Goal: Information Seeking & Learning: Understand process/instructions

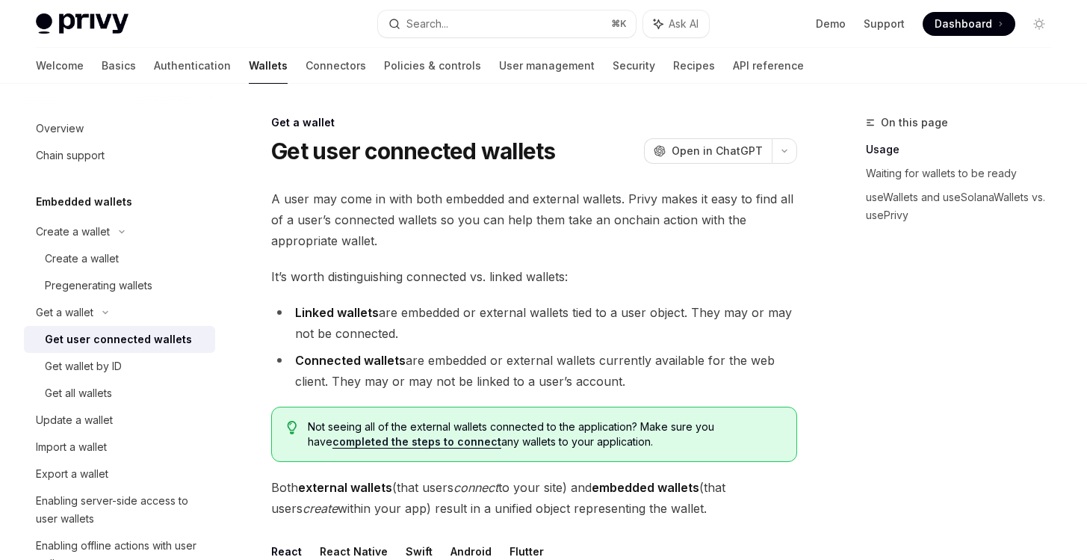
scroll to position [155, 0]
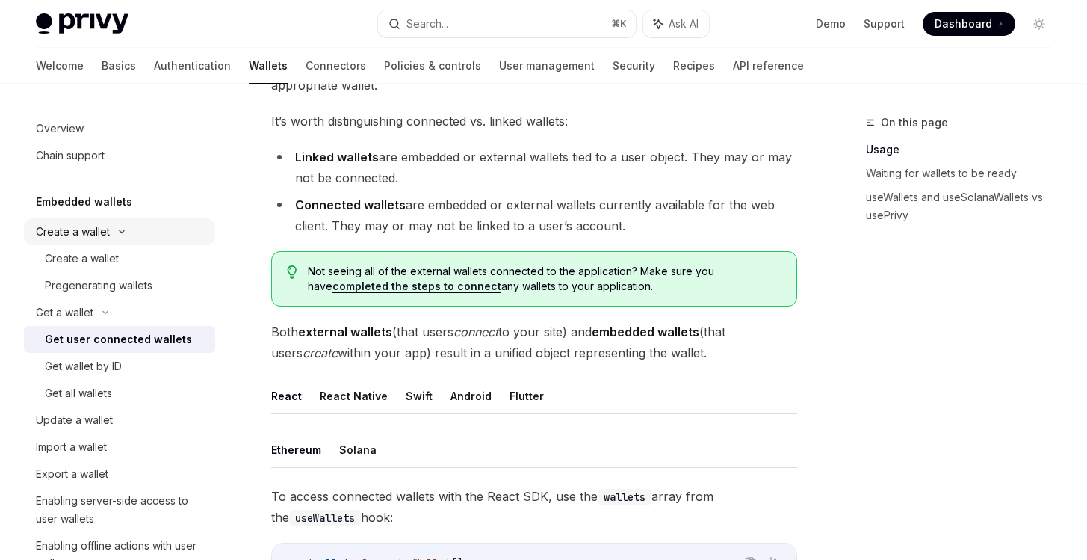
click at [135, 232] on div "Create a wallet" at bounding box center [119, 231] width 191 height 27
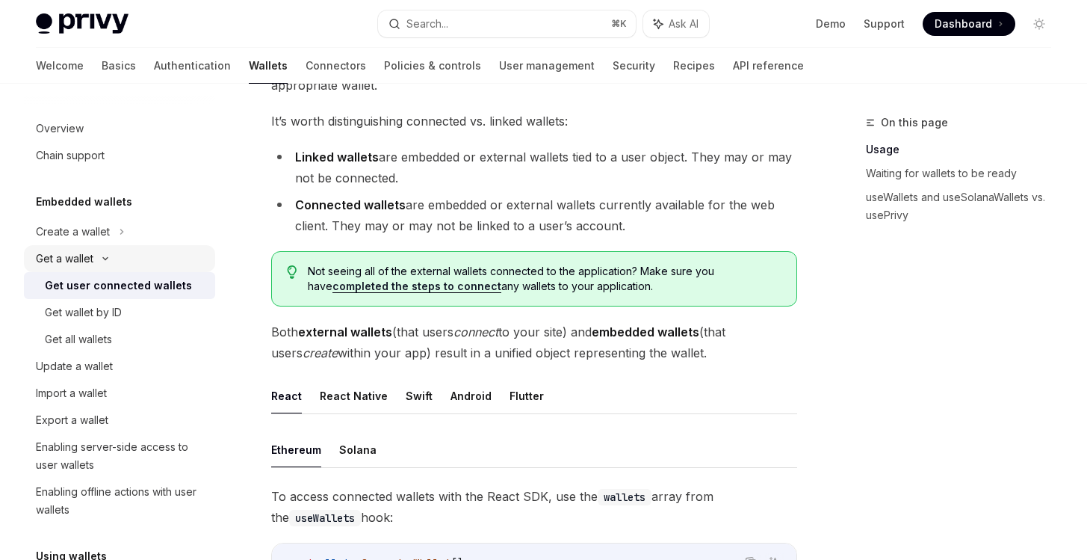
click at [103, 265] on div "Get a wallet" at bounding box center [119, 258] width 191 height 27
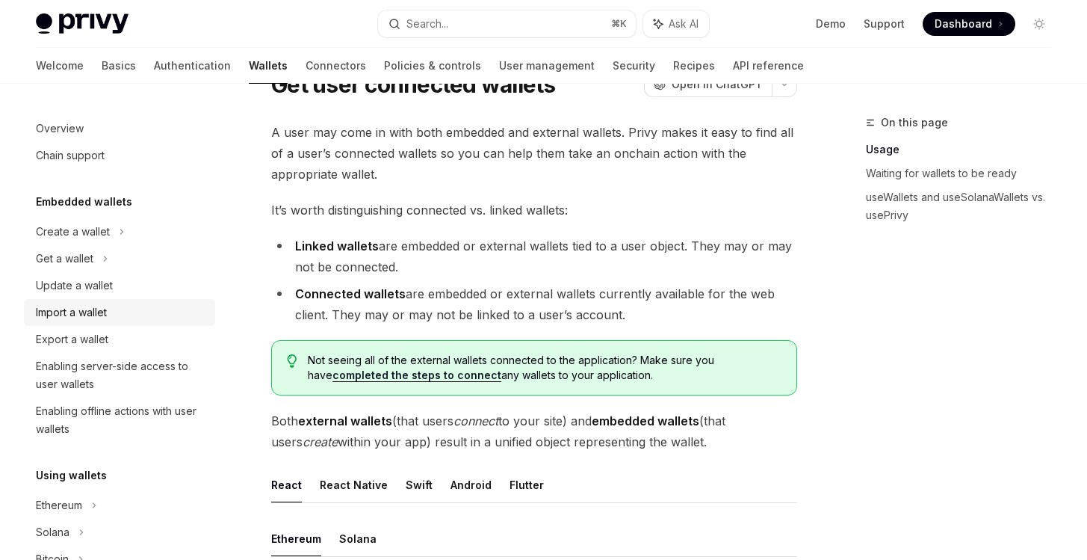
scroll to position [0, 0]
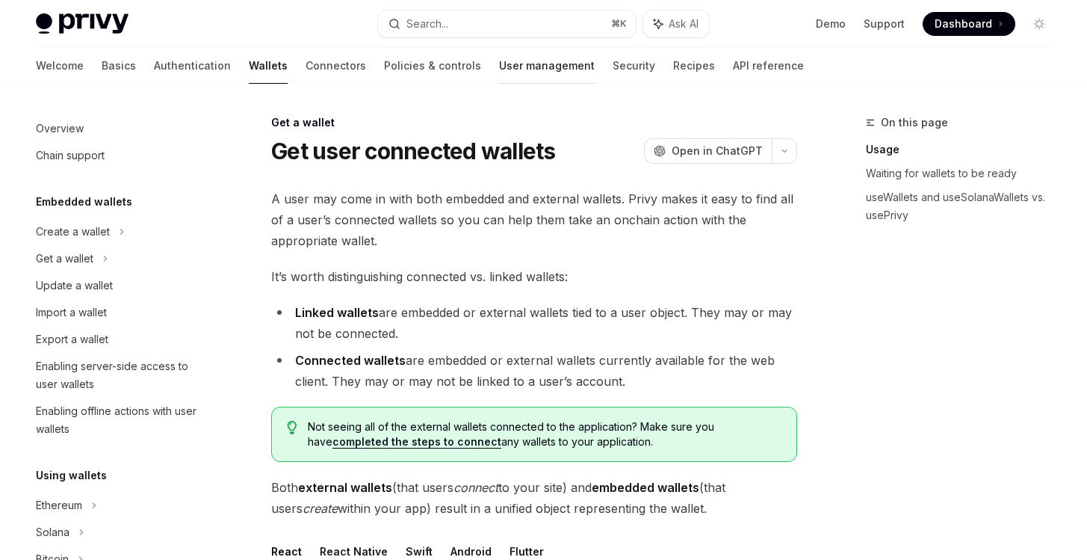
click at [499, 70] on link "User management" at bounding box center [547, 66] width 96 height 36
type textarea "*"
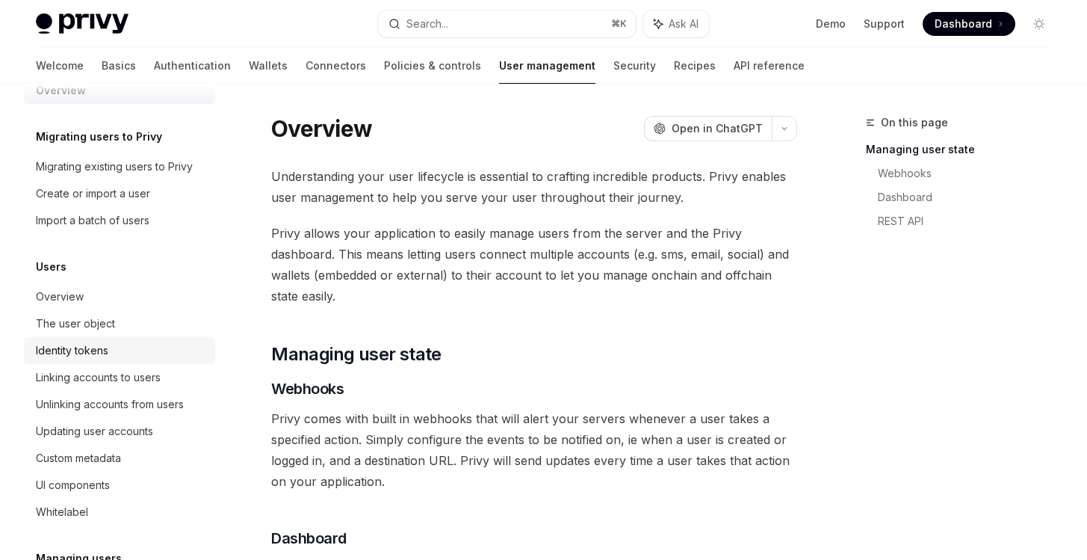
scroll to position [110, 0]
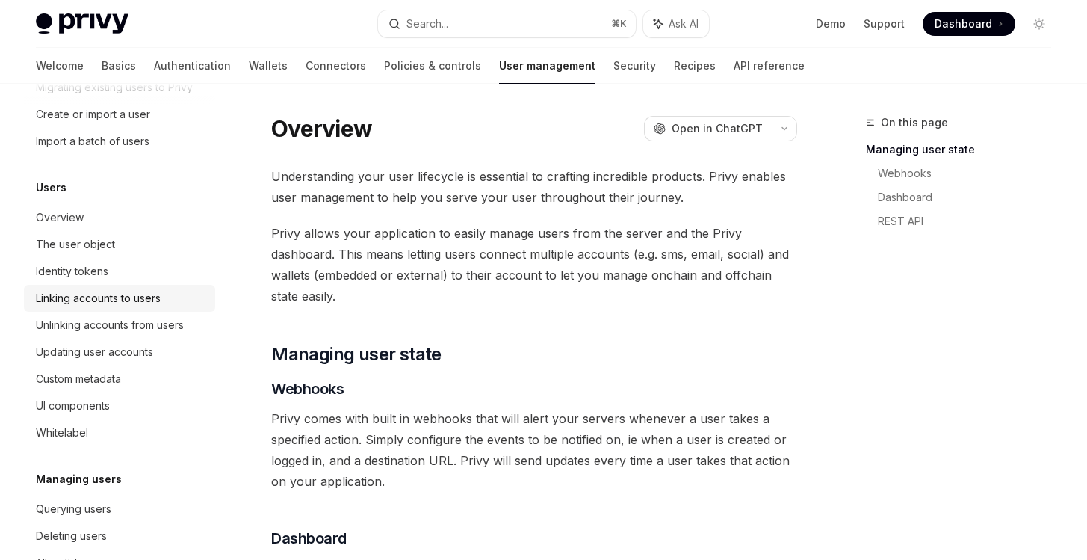
click at [132, 298] on div "Linking accounts to users" at bounding box center [98, 298] width 125 height 18
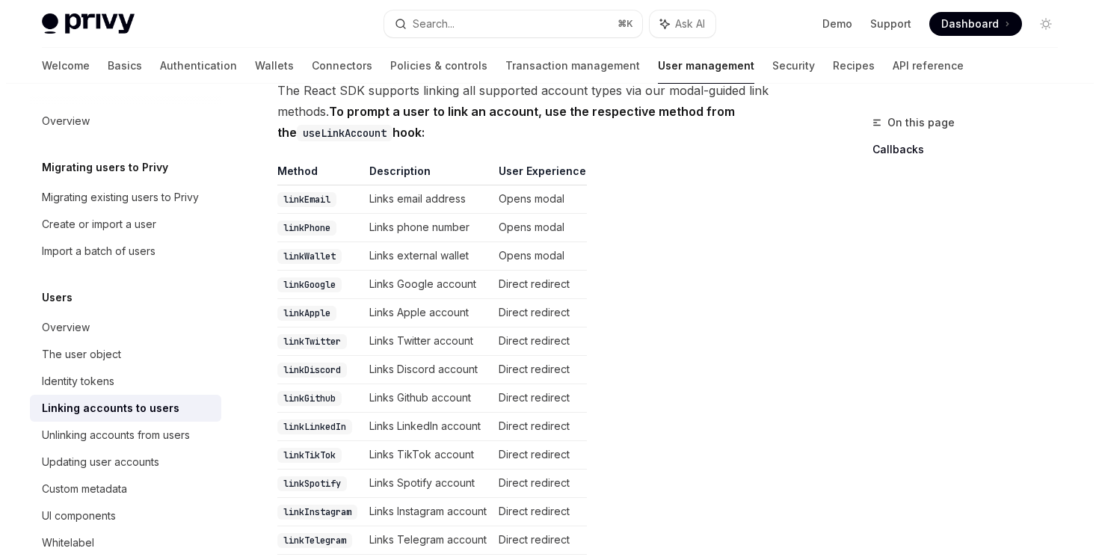
scroll to position [296, 0]
click at [310, 250] on code "linkWallet" at bounding box center [303, 257] width 64 height 15
click at [328, 250] on code "linkWallet" at bounding box center [303, 257] width 64 height 15
click at [307, 250] on code "linkWallet" at bounding box center [303, 257] width 64 height 15
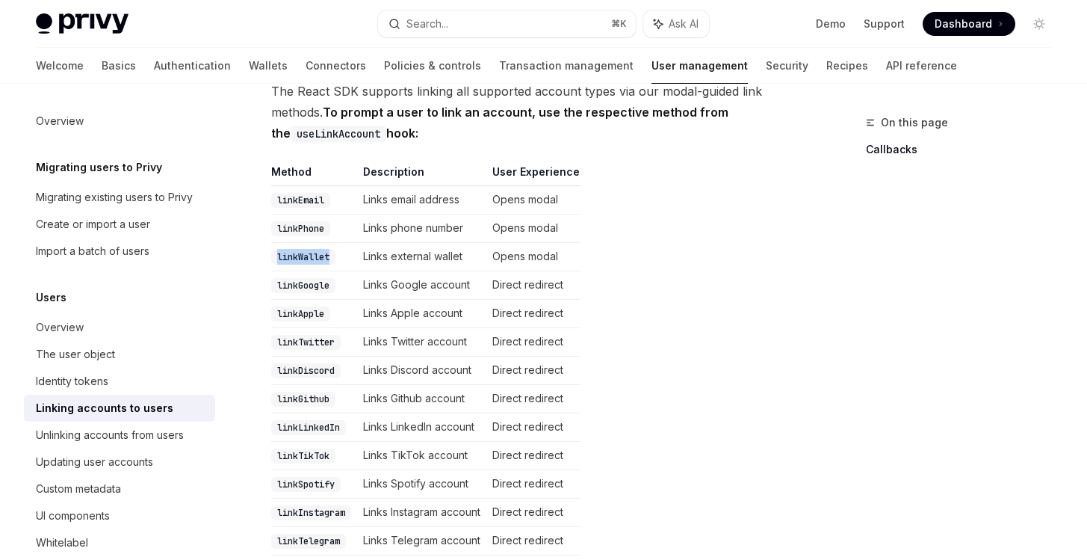
click at [307, 250] on code "linkWallet" at bounding box center [303, 257] width 64 height 15
click at [380, 243] on td "Links external wallet" at bounding box center [421, 257] width 129 height 28
drag, startPoint x: 276, startPoint y: 235, endPoint x: 579, endPoint y: 235, distance: 303.4
click at [579, 243] on tr "linkWallet Links external wallet Opens modal" at bounding box center [425, 257] width 309 height 28
click at [579, 243] on td "Opens modal" at bounding box center [534, 257] width 94 height 28
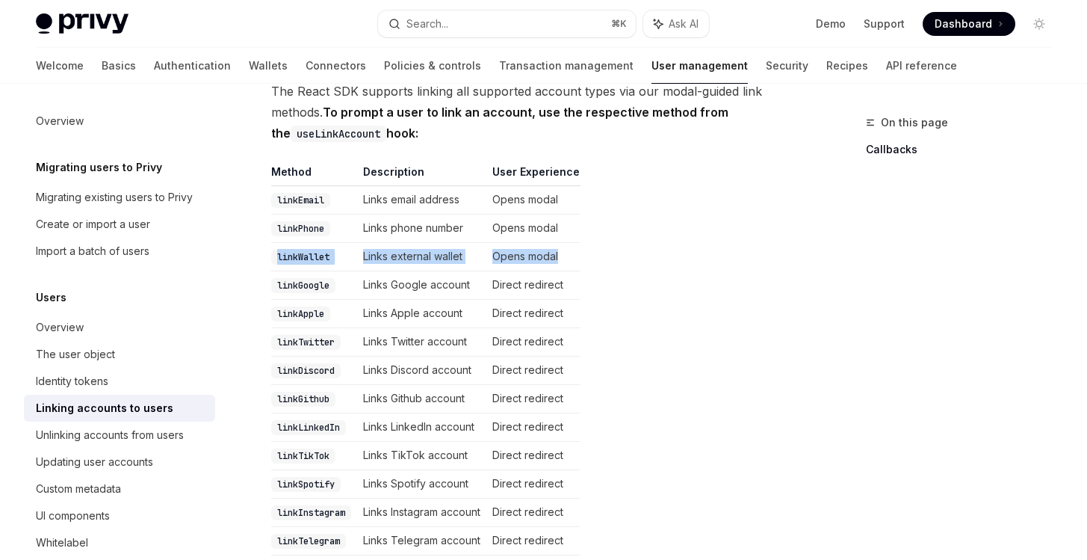
drag, startPoint x: 614, startPoint y: 235, endPoint x: 242, endPoint y: 235, distance: 371.4
click at [279, 250] on code "linkWallet" at bounding box center [303, 257] width 64 height 15
drag, startPoint x: 277, startPoint y: 235, endPoint x: 623, endPoint y: 235, distance: 345.3
click at [623, 235] on table "Method Description User Experience linkEmail Links email address Opens modal li…" at bounding box center [534, 388] width 526 height 448
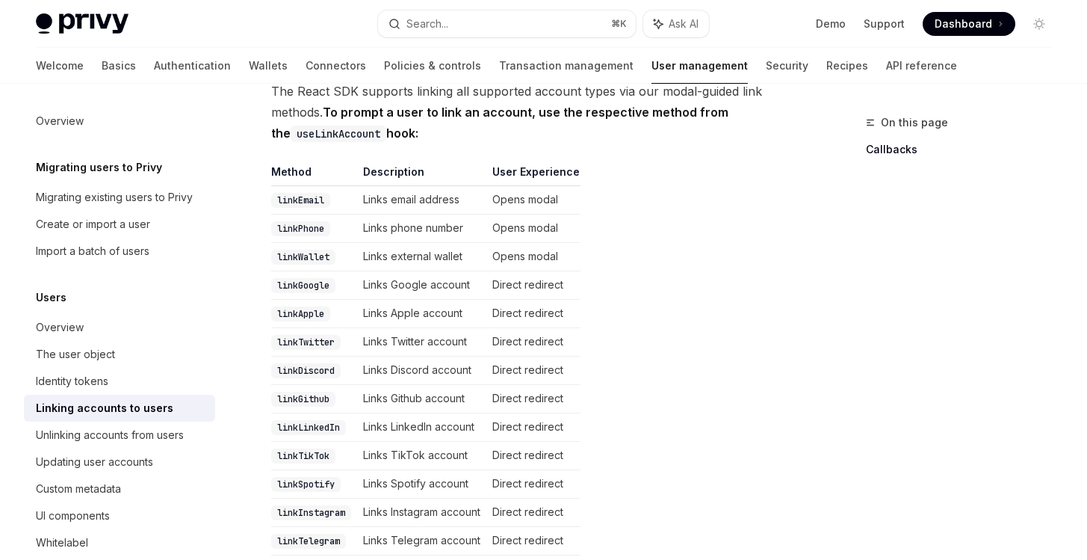
drag, startPoint x: 623, startPoint y: 235, endPoint x: 655, endPoint y: 235, distance: 32.1
click at [640, 235] on table "Method Description User Experience linkEmail Links email address Opens modal li…" at bounding box center [534, 388] width 526 height 448
drag, startPoint x: 664, startPoint y: 235, endPoint x: 260, endPoint y: 235, distance: 404.3
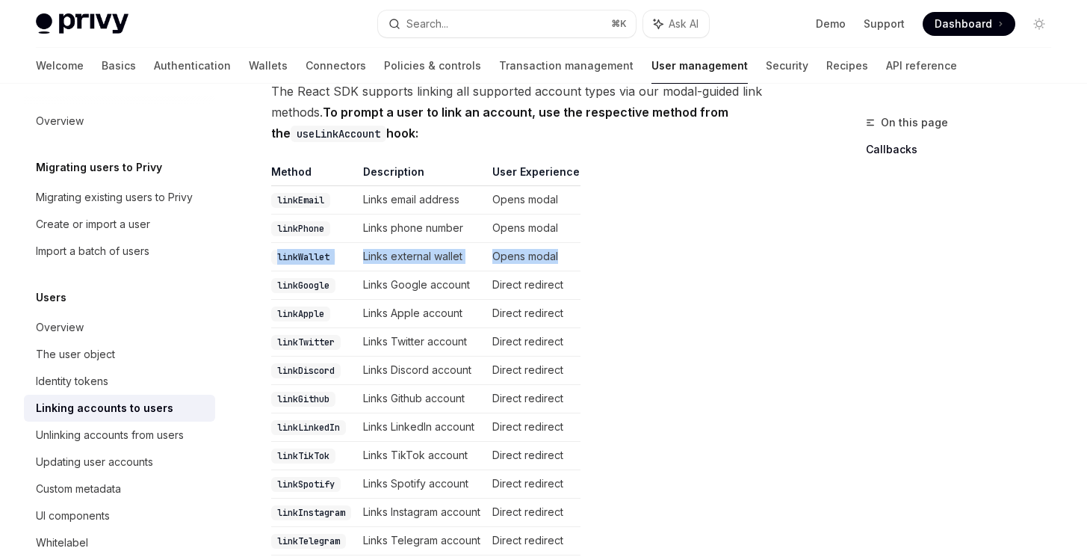
drag, startPoint x: 296, startPoint y: 235, endPoint x: 675, endPoint y: 235, distance: 378.9
click at [675, 235] on table "Method Description User Experience linkEmail Links email address Opens modal li…" at bounding box center [534, 388] width 526 height 448
click at [313, 250] on code "linkWallet" at bounding box center [303, 257] width 64 height 15
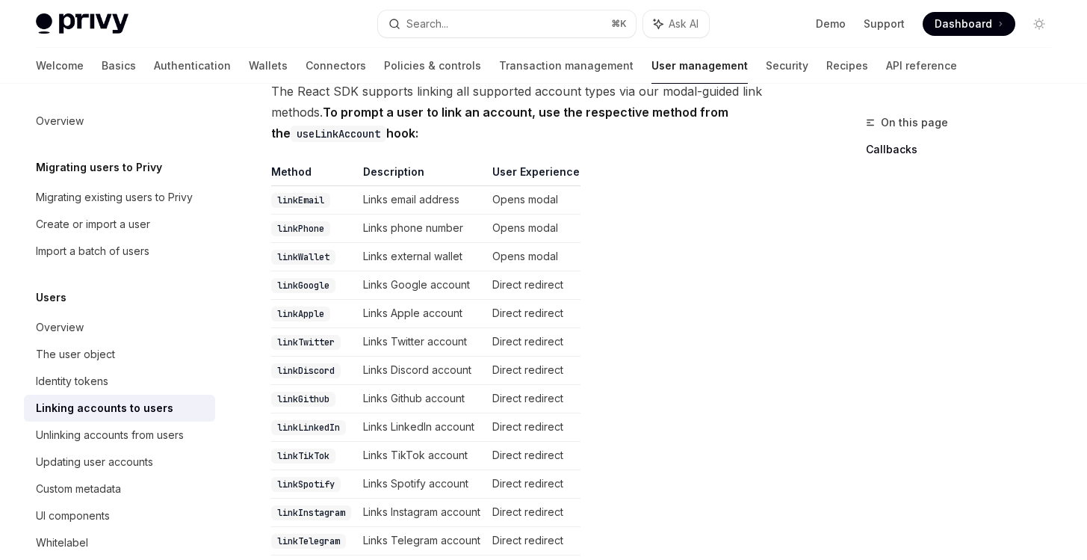
click at [615, 236] on table "Method Description User Experience linkEmail Links email address Opens modal li…" at bounding box center [534, 388] width 526 height 448
click at [334, 250] on code "linkWallet" at bounding box center [303, 257] width 64 height 15
click at [317, 250] on code "linkWallet" at bounding box center [303, 257] width 64 height 15
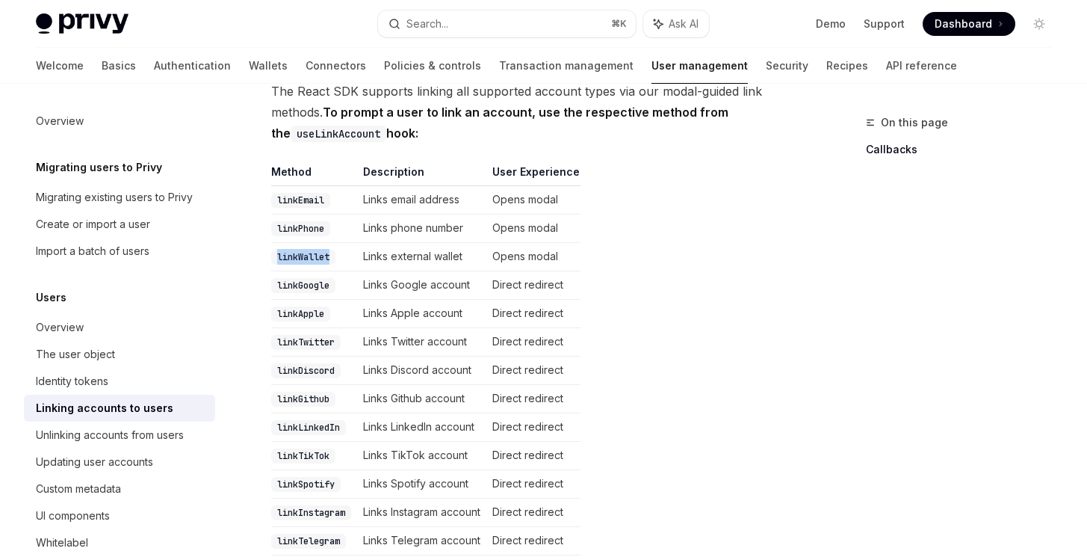
copy code "linkWallet"
click at [611, 235] on table "Method Description User Experience linkEmail Links email address Opens modal li…" at bounding box center [534, 388] width 526 height 448
click at [453, 32] on button "Search... ⌘ K" at bounding box center [506, 23] width 257 height 27
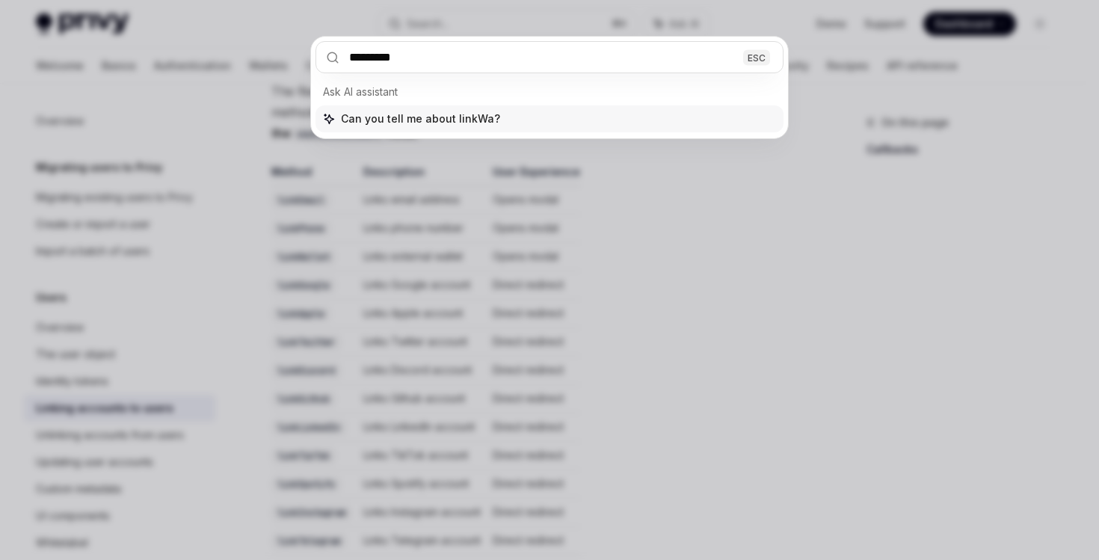
type input "**********"
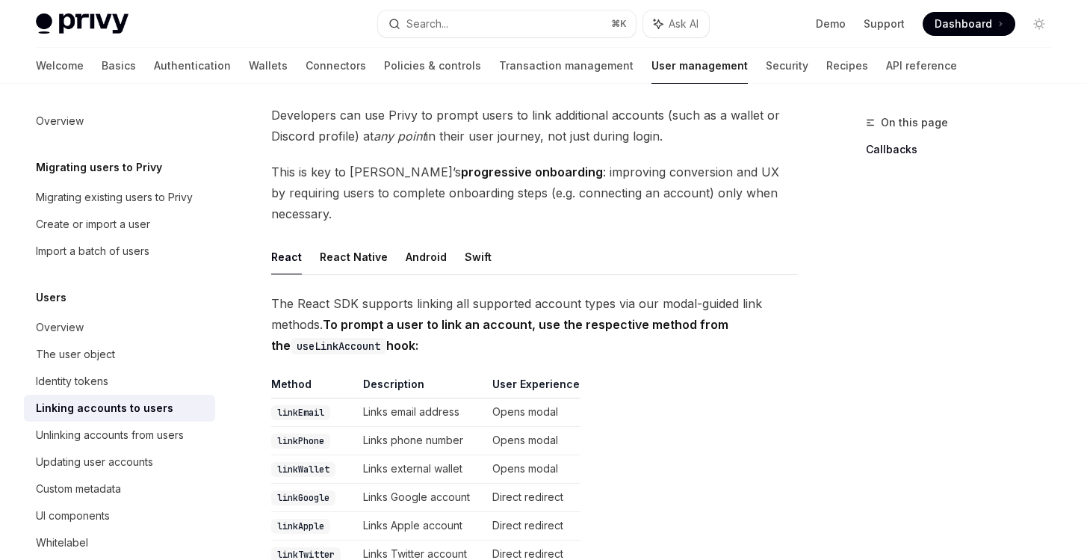
scroll to position [221, 0]
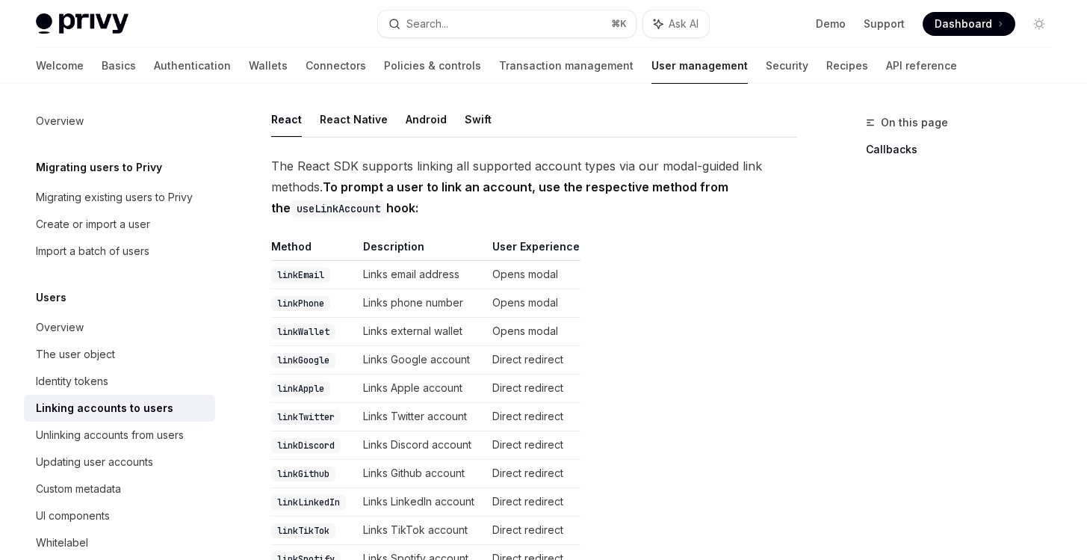
click at [319, 296] on code "linkPhone" at bounding box center [300, 303] width 59 height 15
click at [312, 318] on td "linkWallet" at bounding box center [314, 332] width 86 height 28
click at [312, 324] on code "linkWallet" at bounding box center [303, 331] width 64 height 15
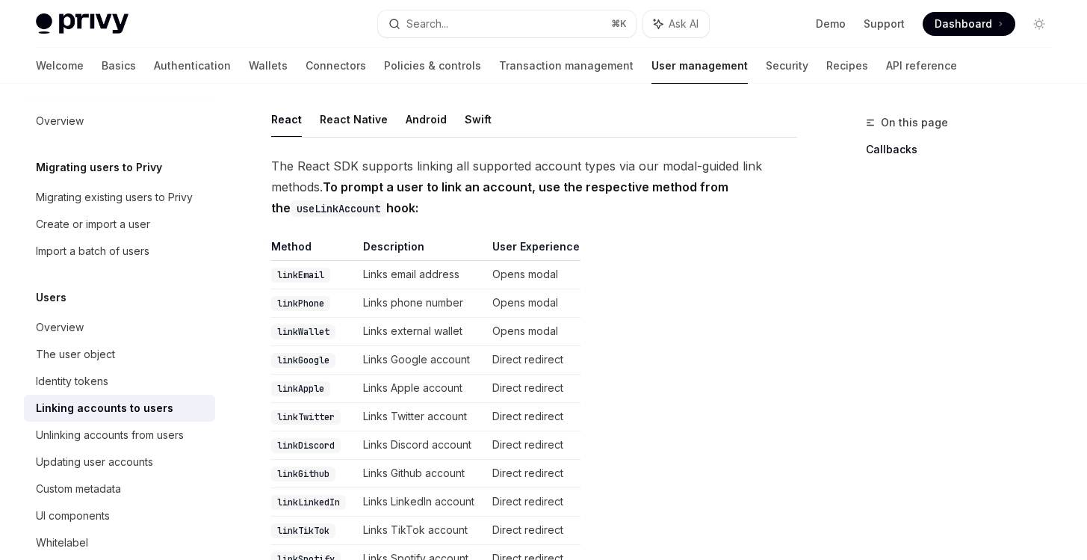
click at [418, 320] on td "Links external wallet" at bounding box center [421, 332] width 129 height 28
click at [437, 318] on td "Links external wallet" at bounding box center [421, 332] width 129 height 28
click at [315, 324] on code "linkWallet" at bounding box center [303, 331] width 64 height 15
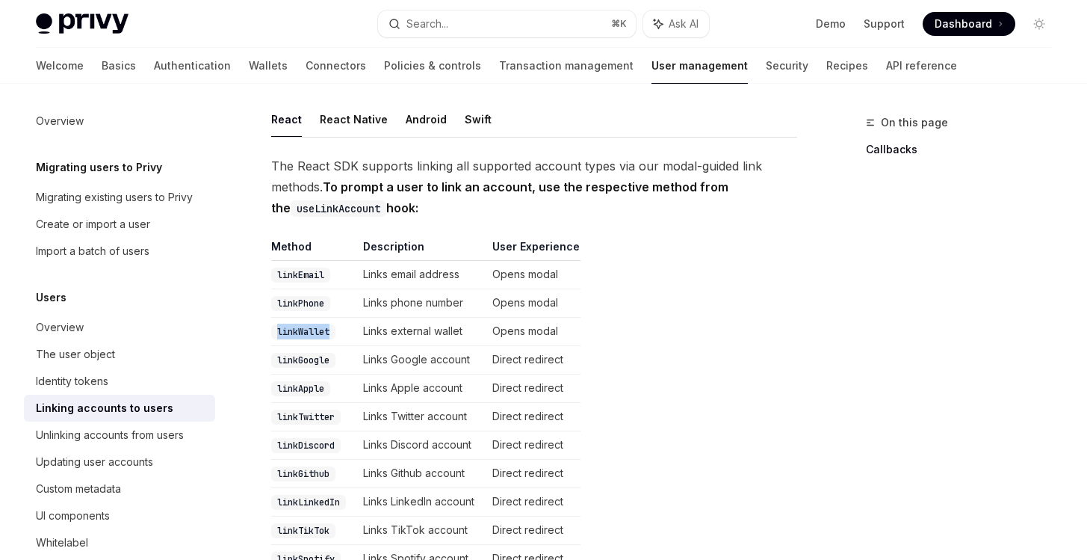
click at [315, 324] on code "linkWallet" at bounding box center [303, 331] width 64 height 15
click at [317, 324] on code "linkWallet" at bounding box center [303, 331] width 64 height 15
click at [364, 318] on td "Links external wallet" at bounding box center [421, 332] width 129 height 28
drag, startPoint x: 472, startPoint y: 312, endPoint x: 489, endPoint y: 315, distance: 17.4
click at [487, 318] on td "Links external wallet" at bounding box center [421, 332] width 129 height 28
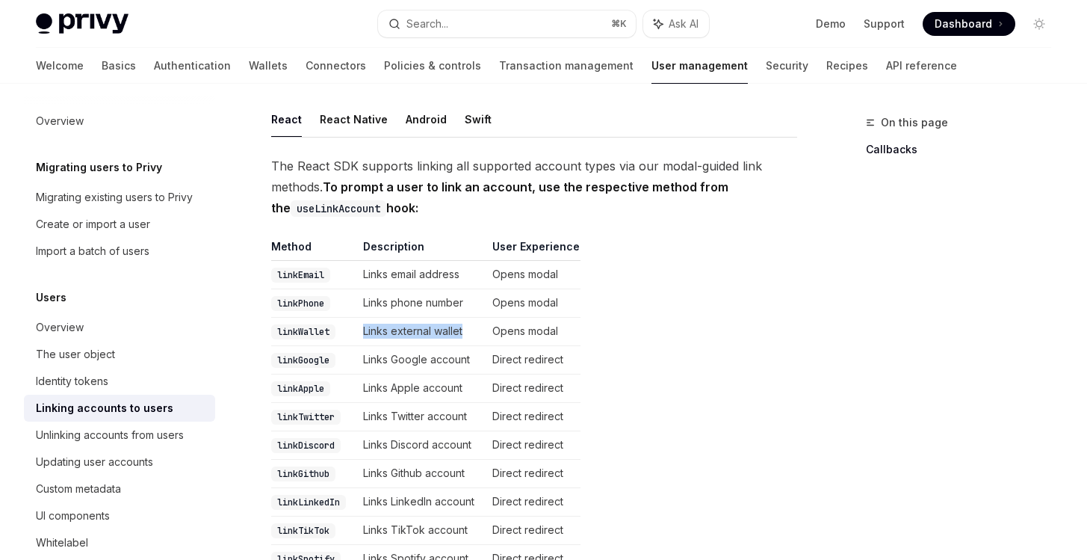
click at [487, 318] on td "Links external wallet" at bounding box center [421, 332] width 129 height 28
drag, startPoint x: 495, startPoint y: 312, endPoint x: 368, endPoint y: 312, distance: 126.3
click at [368, 318] on tr "linkWallet Links external wallet Opens modal" at bounding box center [425, 332] width 309 height 28
click at [368, 318] on td "Links external wallet" at bounding box center [421, 332] width 129 height 28
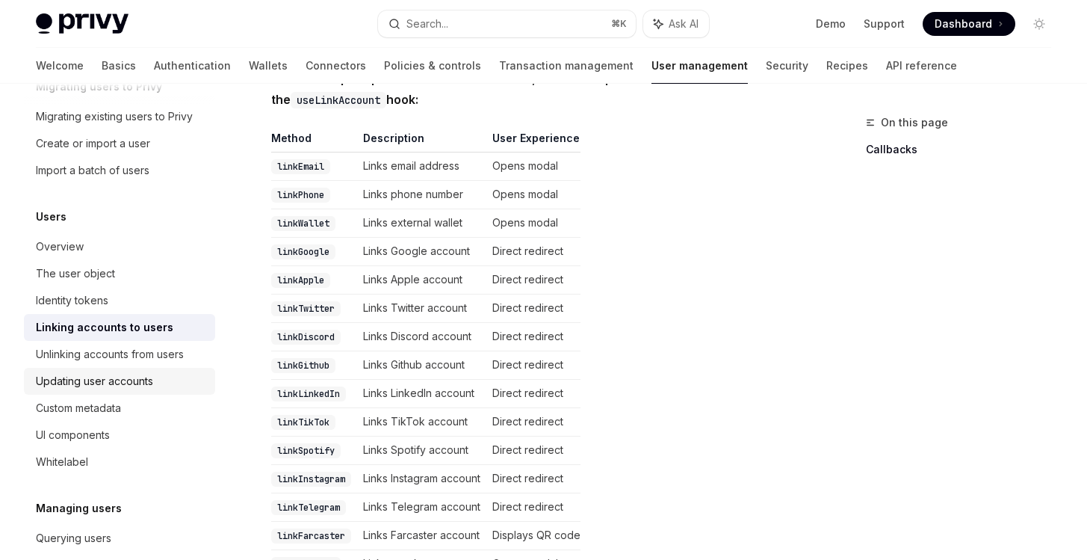
scroll to position [111, 0]
